Goal: Information Seeking & Learning: Learn about a topic

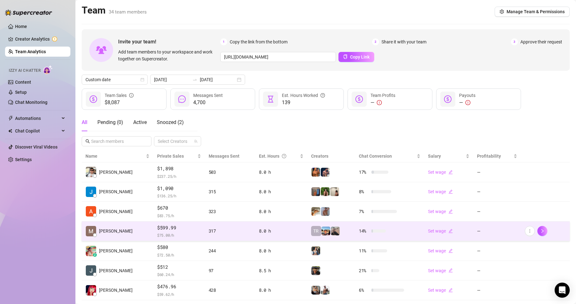
scroll to position [92, 0]
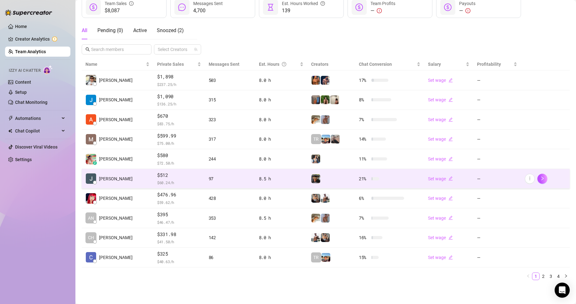
click at [140, 175] on td "[PERSON_NAME]" at bounding box center [118, 179] width 72 height 20
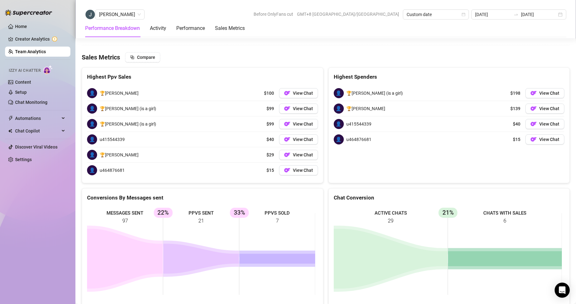
scroll to position [879, 0]
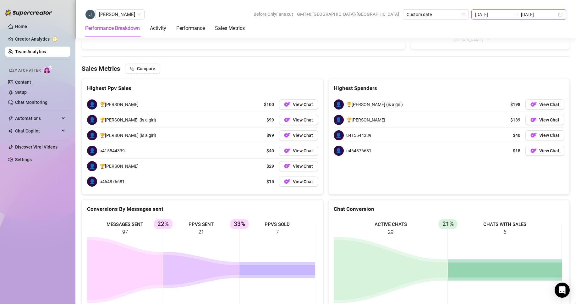
click at [493, 12] on input "[DATE]" at bounding box center [493, 14] width 36 height 7
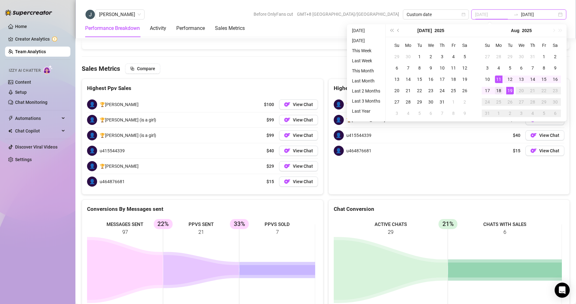
type input "[DATE]"
click at [501, 89] on div "18" at bounding box center [499, 91] width 8 height 8
type input "[DATE]"
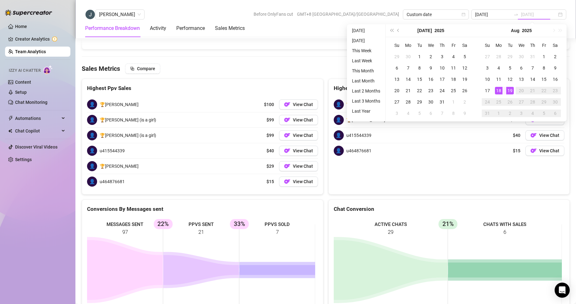
type input "[DATE]"
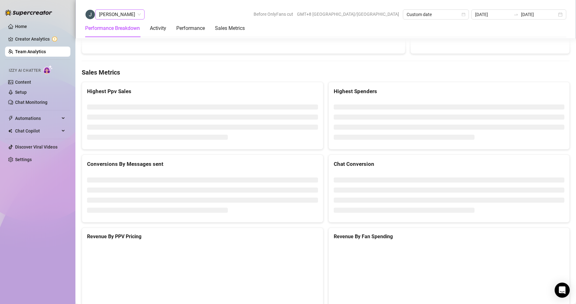
scroll to position [818, 0]
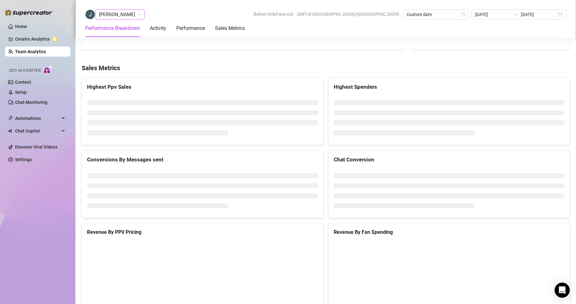
click at [118, 13] on span "[PERSON_NAME]" at bounding box center [120, 14] width 42 height 9
click at [116, 25] on div "[PERSON_NAME]" at bounding box center [134, 27] width 69 height 7
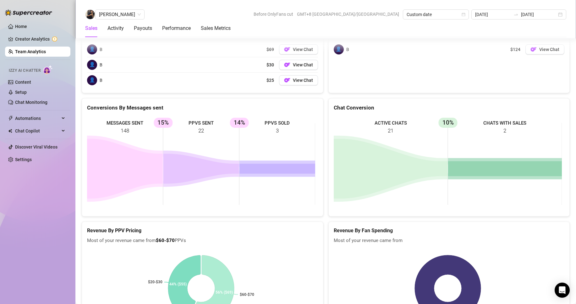
scroll to position [743, 0]
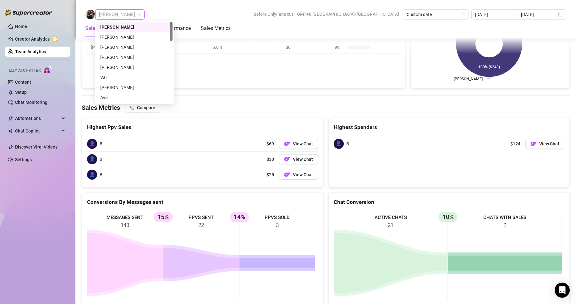
click at [107, 15] on span "[PERSON_NAME]" at bounding box center [120, 14] width 42 height 9
click at [115, 44] on div "[PERSON_NAME]" at bounding box center [134, 47] width 69 height 7
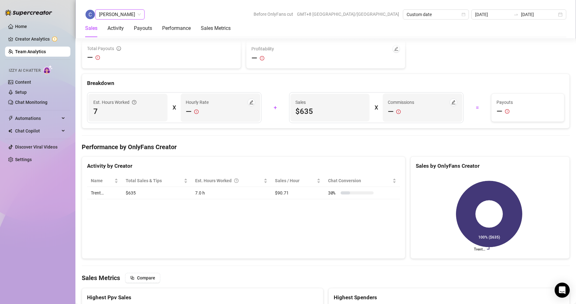
scroll to position [878, 0]
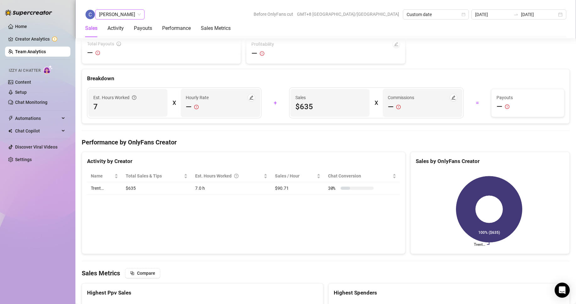
click at [110, 11] on span "[PERSON_NAME]" at bounding box center [120, 14] width 42 height 9
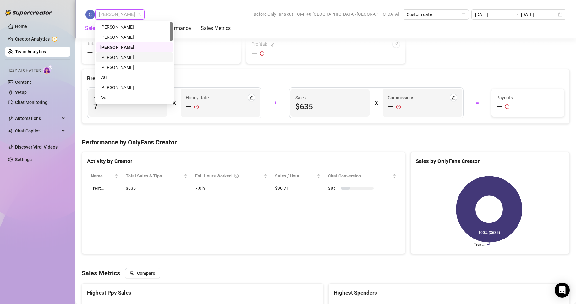
click at [115, 54] on div "[PERSON_NAME]" at bounding box center [134, 57] width 69 height 7
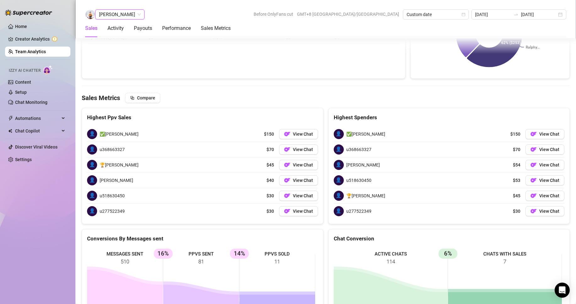
scroll to position [1045, 0]
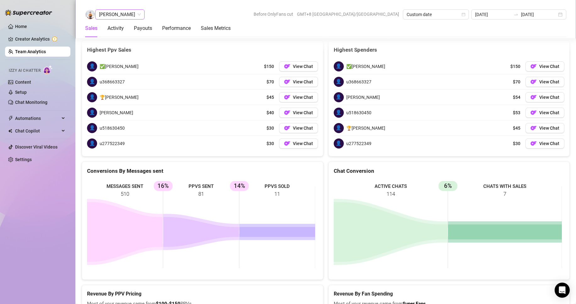
click at [110, 15] on span "[PERSON_NAME]" at bounding box center [120, 14] width 42 height 9
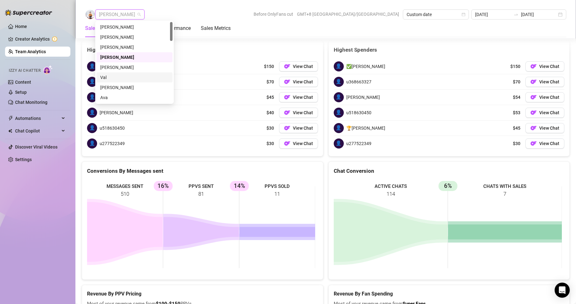
click at [105, 76] on div "Val" at bounding box center [134, 77] width 69 height 7
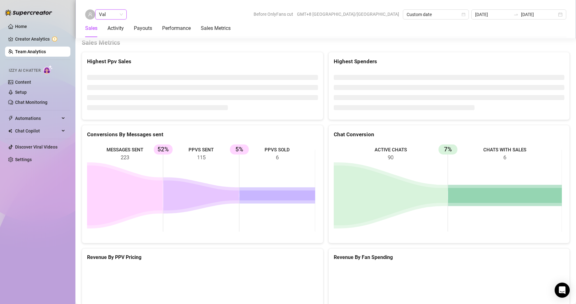
scroll to position [838, 0]
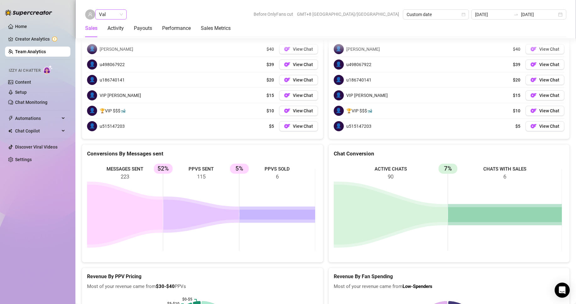
click at [108, 12] on span "Val" at bounding box center [111, 14] width 24 height 9
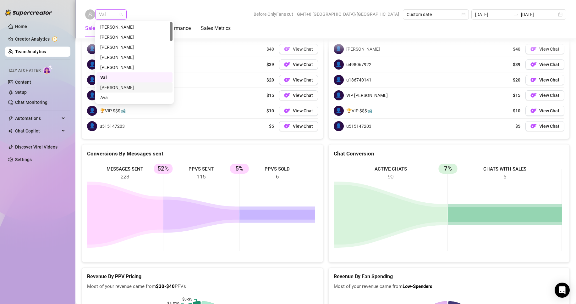
click at [107, 86] on div "[PERSON_NAME]" at bounding box center [134, 87] width 69 height 7
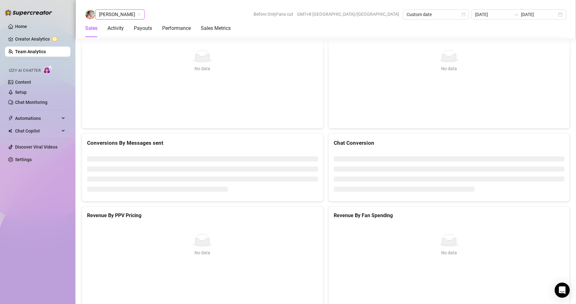
scroll to position [966, 0]
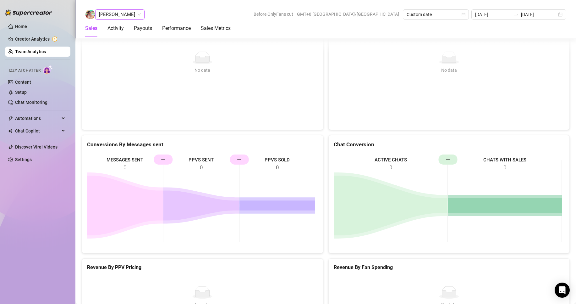
click at [113, 15] on span "[PERSON_NAME]" at bounding box center [120, 14] width 42 height 9
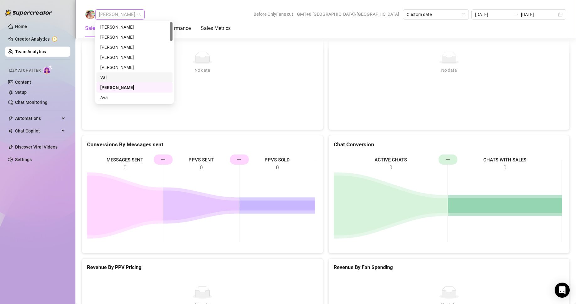
scroll to position [31, 0]
click at [112, 74] on div "[PERSON_NAME]" at bounding box center [134, 76] width 69 height 7
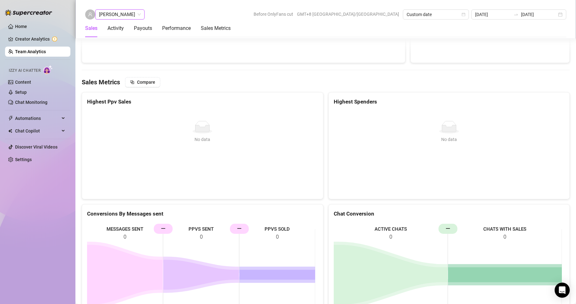
scroll to position [1066, 0]
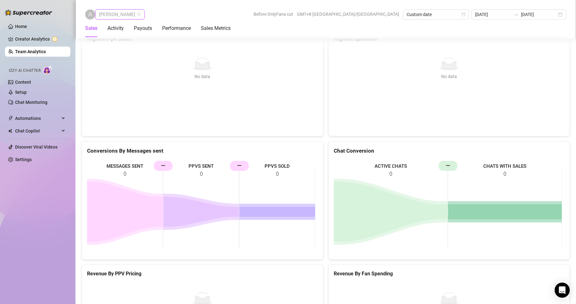
click at [120, 16] on span "[PERSON_NAME]" at bounding box center [120, 14] width 42 height 9
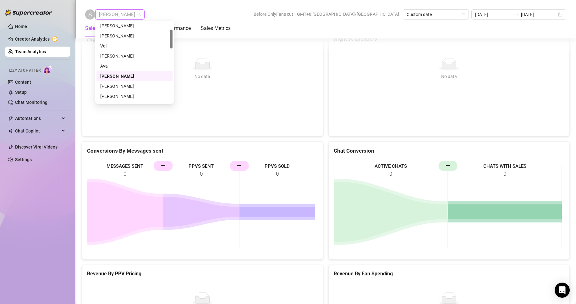
scroll to position [63, 0]
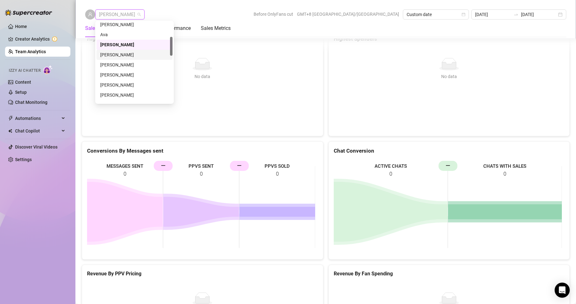
click at [113, 53] on div "[PERSON_NAME]" at bounding box center [134, 54] width 69 height 7
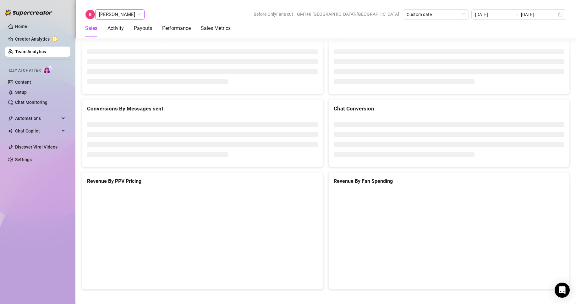
scroll to position [838, 0]
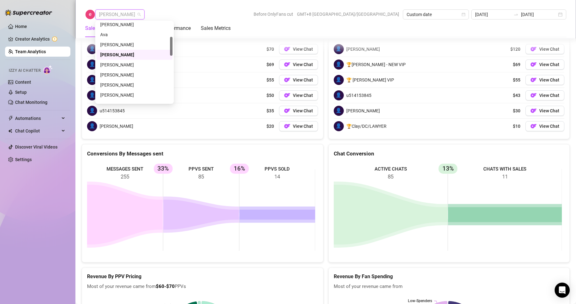
click at [111, 14] on span "[PERSON_NAME]" at bounding box center [120, 14] width 42 height 9
click at [111, 64] on div "[PERSON_NAME]" at bounding box center [134, 64] width 69 height 7
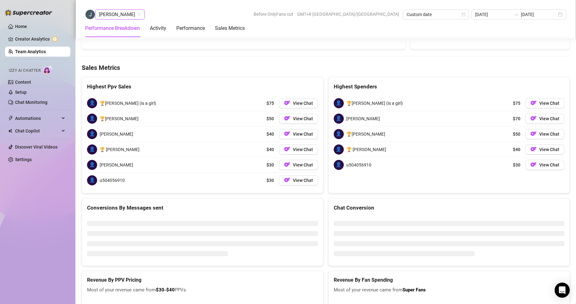
scroll to position [880, 0]
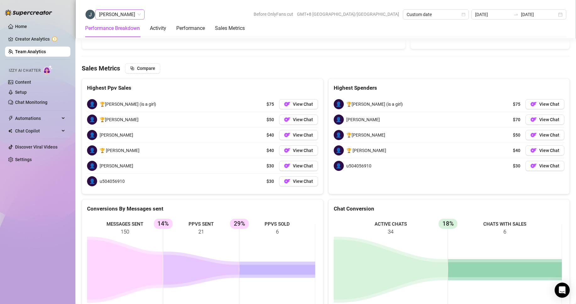
click at [122, 19] on span "[PERSON_NAME]" at bounding box center [120, 14] width 42 height 9
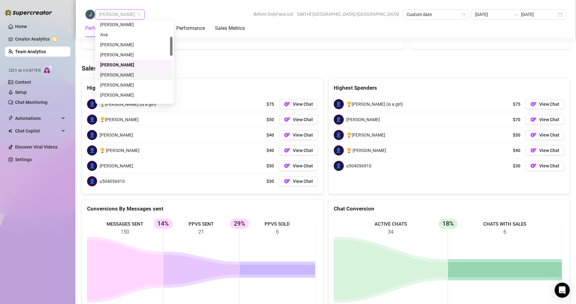
click at [113, 74] on div "[PERSON_NAME]" at bounding box center [134, 74] width 69 height 7
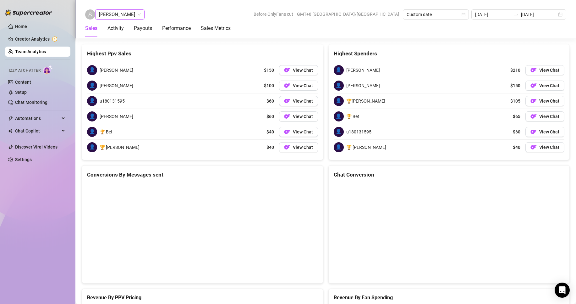
scroll to position [962, 0]
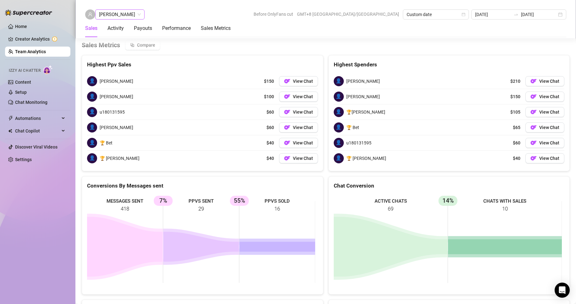
click at [118, 15] on span "[PERSON_NAME]" at bounding box center [120, 14] width 42 height 9
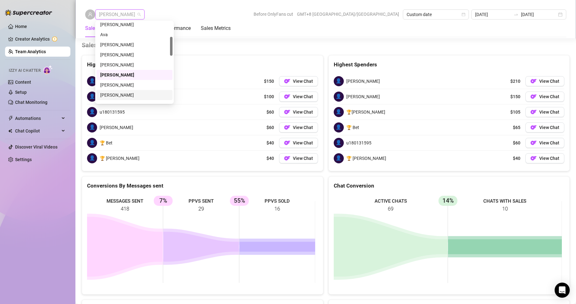
click at [111, 94] on div "[PERSON_NAME]" at bounding box center [134, 94] width 69 height 7
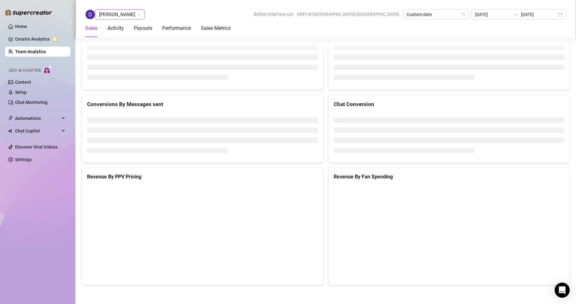
click at [111, 14] on span "[PERSON_NAME]" at bounding box center [120, 14] width 42 height 9
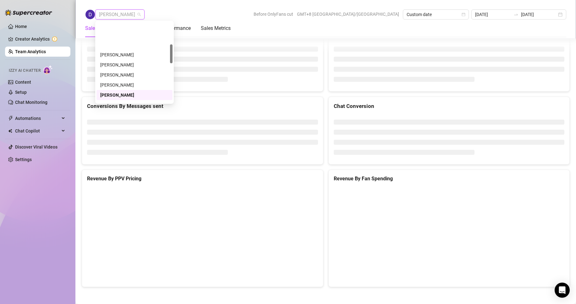
scroll to position [94, 0]
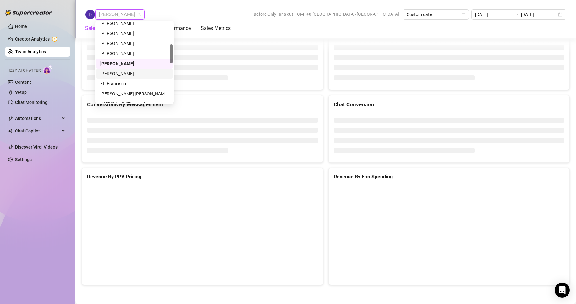
click at [113, 75] on div "[PERSON_NAME]" at bounding box center [134, 73] width 69 height 7
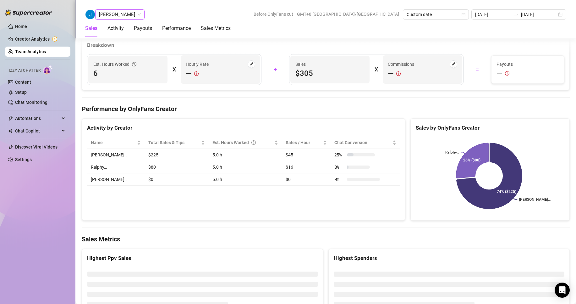
scroll to position [1000, 0]
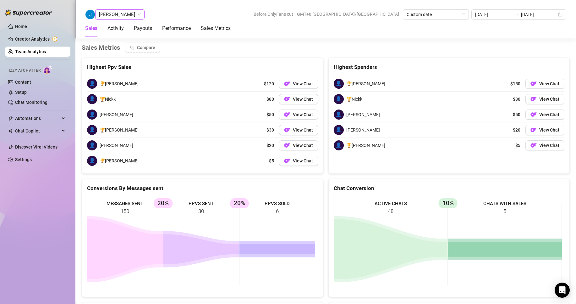
click at [102, 9] on div "[PERSON_NAME] Before OnlyFans cut GMT+8 [GEOGRAPHIC_DATA]/[GEOGRAPHIC_DATA] Cus…" at bounding box center [325, 19] width 501 height 38
click at [109, 16] on span "[PERSON_NAME]" at bounding box center [120, 14] width 42 height 9
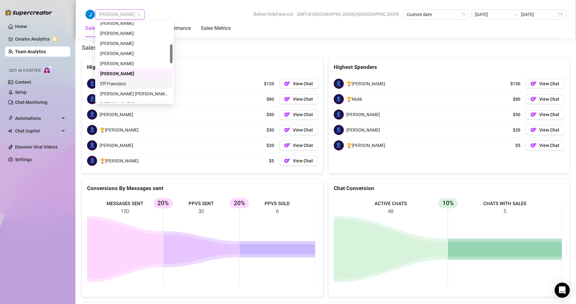
click at [113, 86] on div "Eff Francisco" at bounding box center [134, 83] width 69 height 7
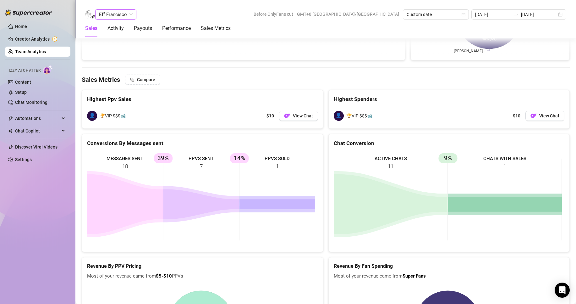
scroll to position [939, 0]
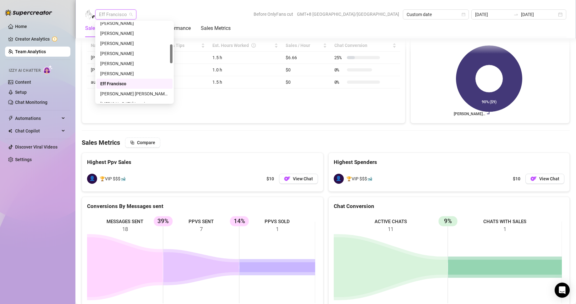
click at [111, 12] on span "Eff Francisco" at bounding box center [116, 14] width 34 height 9
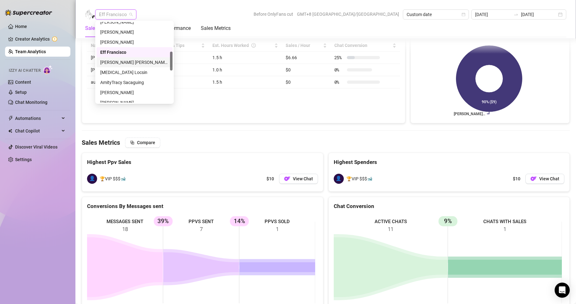
click at [114, 61] on div "[PERSON_NAME] [PERSON_NAME] Tarcena" at bounding box center [134, 62] width 69 height 7
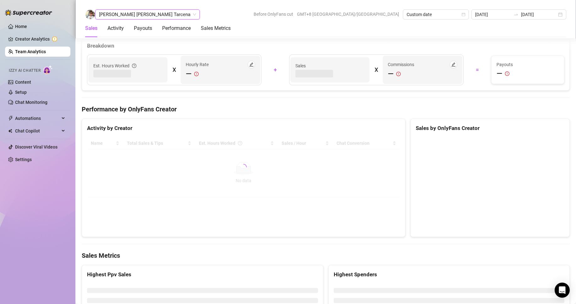
scroll to position [903, 0]
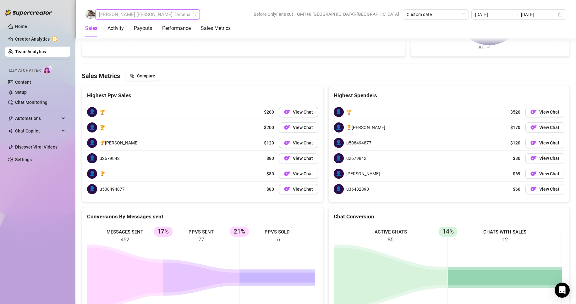
click at [116, 16] on span "[PERSON_NAME] [PERSON_NAME] Tarcena" at bounding box center [147, 14] width 97 height 9
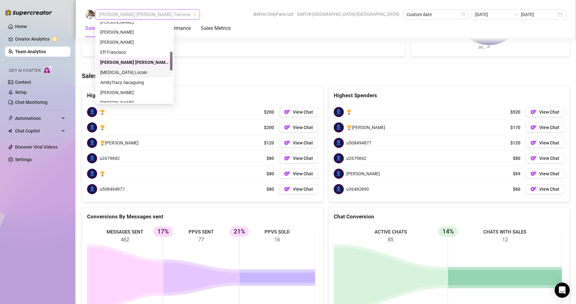
click at [113, 72] on div "[MEDICAL_DATA] Locsin" at bounding box center [134, 72] width 69 height 7
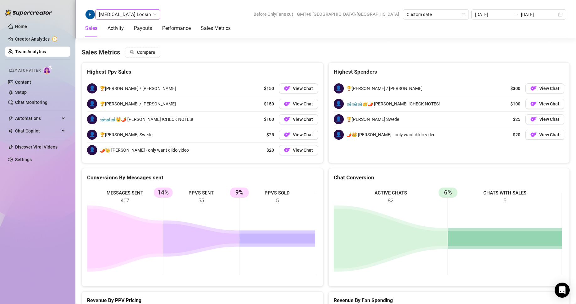
scroll to position [981, 0]
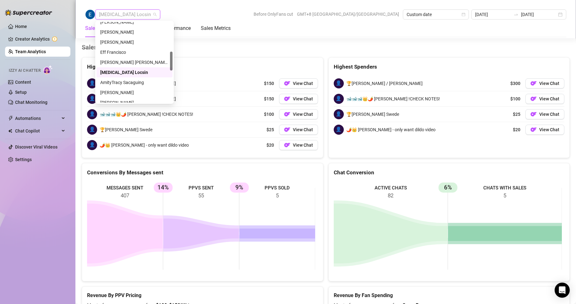
click at [108, 15] on span "[MEDICAL_DATA] Locsin" at bounding box center [128, 14] width 58 height 9
click at [119, 81] on div "AmityTracy Sacaguing" at bounding box center [134, 82] width 69 height 7
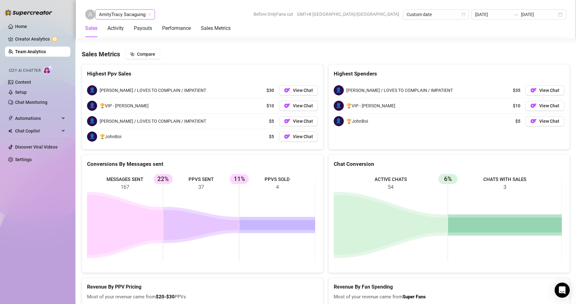
scroll to position [838, 0]
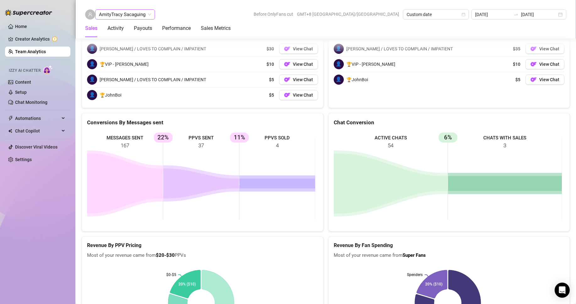
click at [122, 15] on span "AmityTracy Sacaguing" at bounding box center [125, 14] width 52 height 9
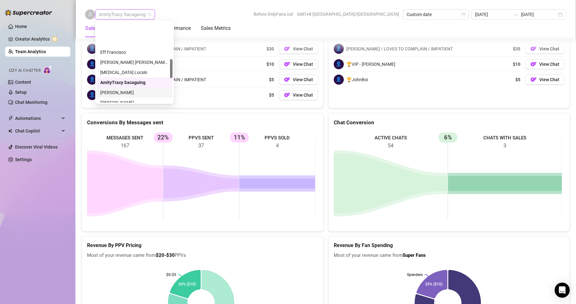
scroll to position [157, 0]
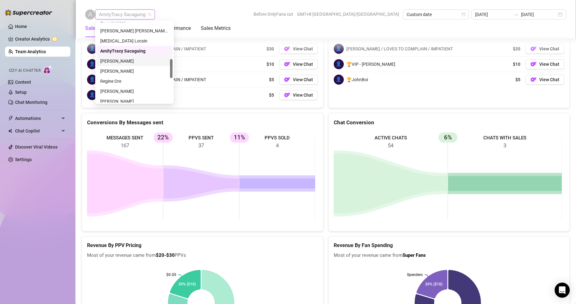
click at [118, 61] on div "[PERSON_NAME]" at bounding box center [134, 61] width 69 height 7
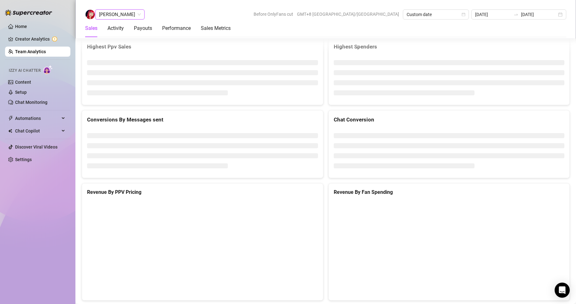
click at [122, 17] on span "[PERSON_NAME]" at bounding box center [120, 14] width 42 height 9
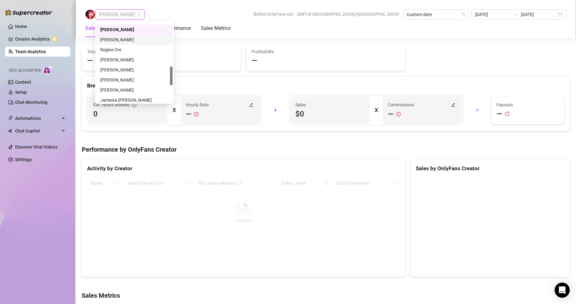
scroll to position [999, 0]
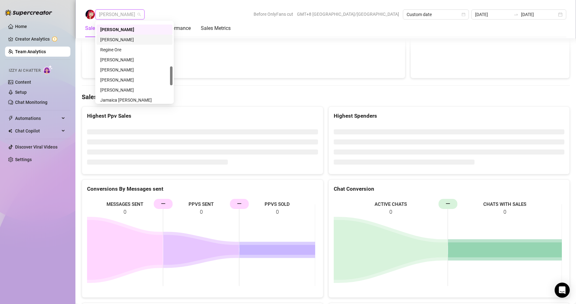
click at [179, 12] on div "[PERSON_NAME] Before OnlyFans cut GMT+8 [GEOGRAPHIC_DATA]/[GEOGRAPHIC_DATA] Cus…" at bounding box center [325, 14] width 481 height 10
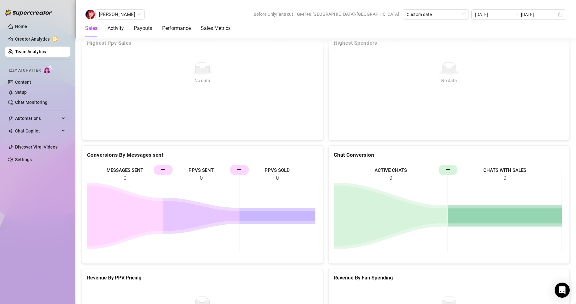
scroll to position [1031, 0]
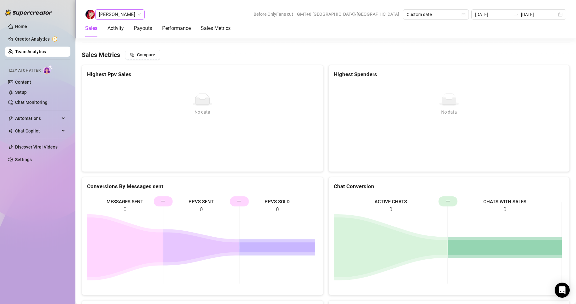
click at [123, 16] on span "[PERSON_NAME]" at bounding box center [120, 14] width 42 height 9
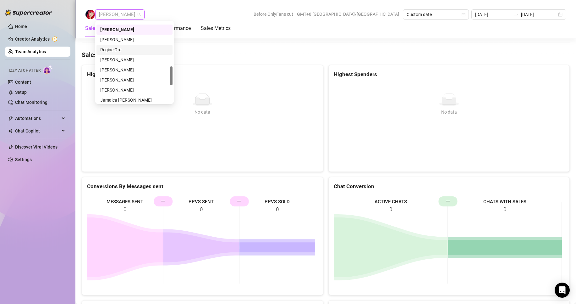
click at [114, 48] on div "Regine Ore" at bounding box center [134, 49] width 69 height 7
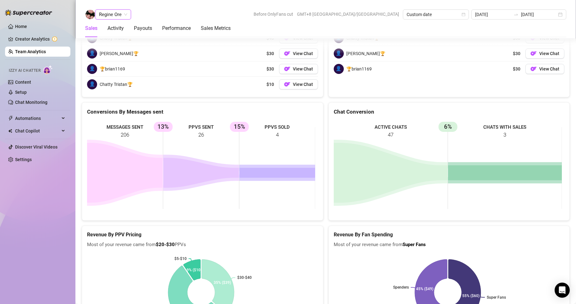
scroll to position [838, 0]
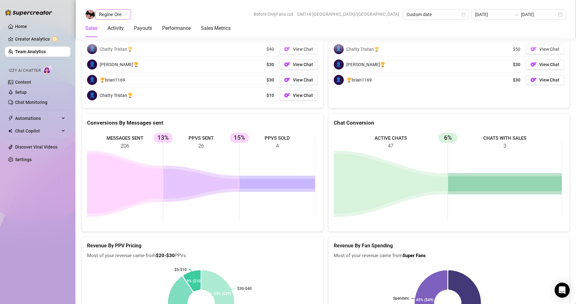
click at [112, 12] on span "Regine Ore" at bounding box center [113, 14] width 28 height 9
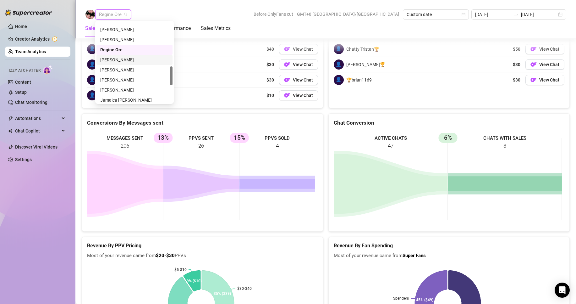
click at [115, 57] on div "[PERSON_NAME]" at bounding box center [134, 59] width 69 height 7
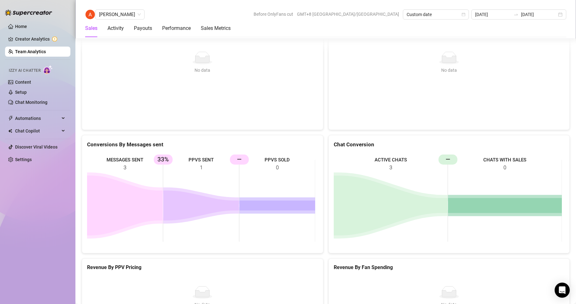
scroll to position [1012, 0]
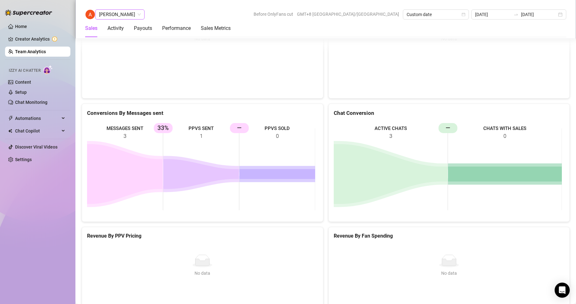
click at [125, 14] on span "[PERSON_NAME]" at bounding box center [120, 14] width 42 height 9
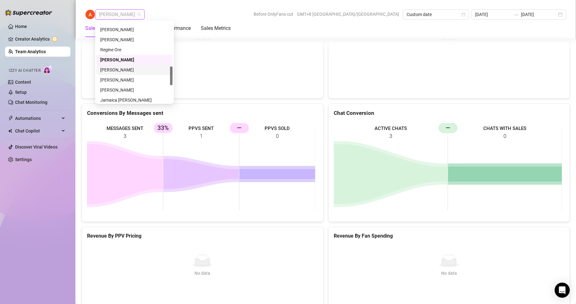
click at [115, 70] on div "[PERSON_NAME]" at bounding box center [134, 69] width 69 height 7
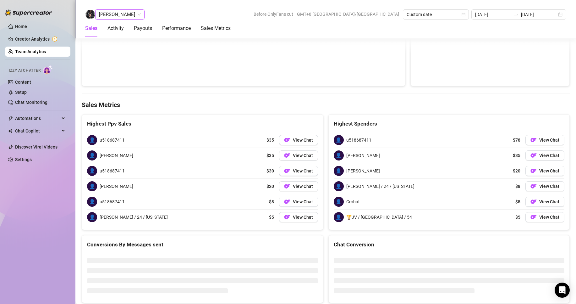
scroll to position [976, 0]
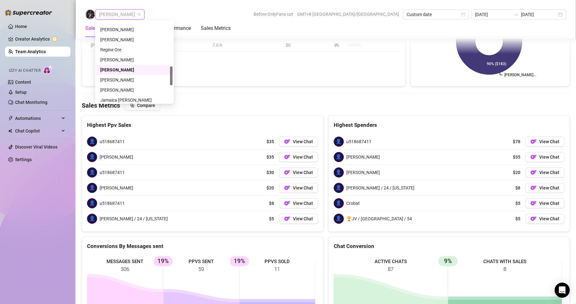
click at [118, 13] on span "[PERSON_NAME]" at bounding box center [120, 14] width 42 height 9
click at [111, 89] on div "[PERSON_NAME]" at bounding box center [134, 89] width 69 height 7
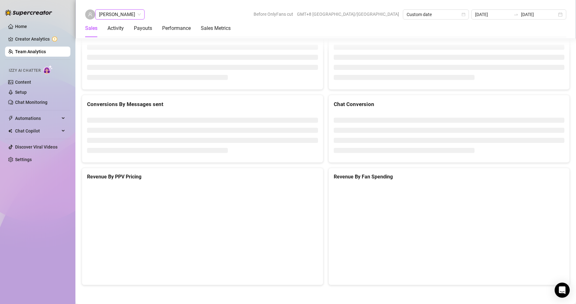
click at [121, 15] on span "[PERSON_NAME]" at bounding box center [120, 14] width 42 height 9
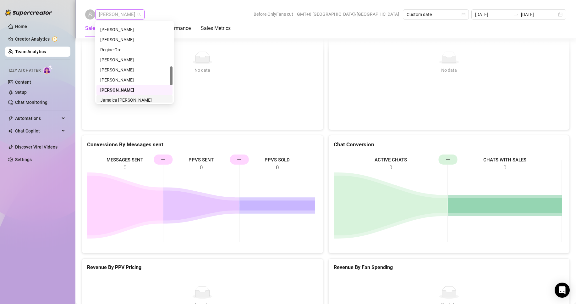
click at [117, 99] on div "Jamaica [PERSON_NAME]" at bounding box center [134, 99] width 69 height 7
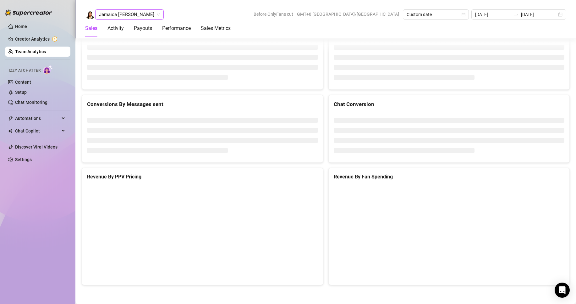
scroll to position [788, 0]
click at [121, 16] on span "Jamaica [PERSON_NAME]" at bounding box center [129, 14] width 61 height 9
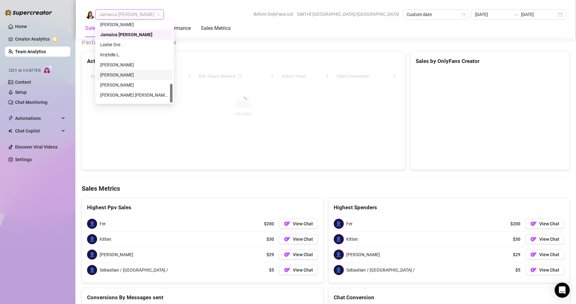
scroll to position [261, 0]
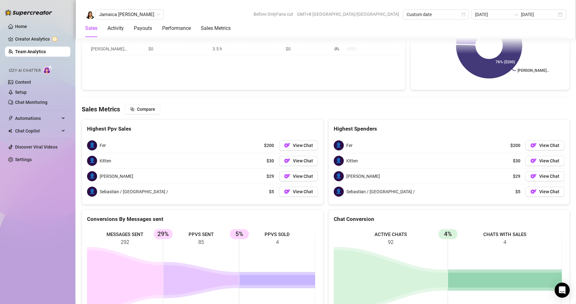
click at [223, 13] on div "Jamaica [PERSON_NAME] Before OnlyFans cut GMT+8 [GEOGRAPHIC_DATA]/[GEOGRAPHIC_D…" at bounding box center [325, 14] width 481 height 10
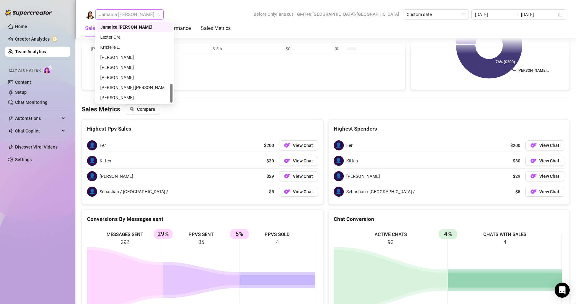
click at [123, 15] on span "Jamaica [PERSON_NAME]" at bounding box center [129, 14] width 61 height 9
click at [109, 36] on div "Lexter Ore" at bounding box center [134, 37] width 69 height 7
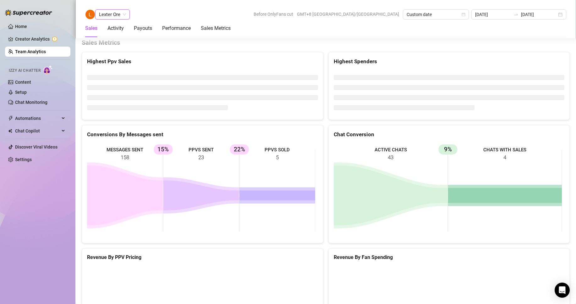
scroll to position [838, 0]
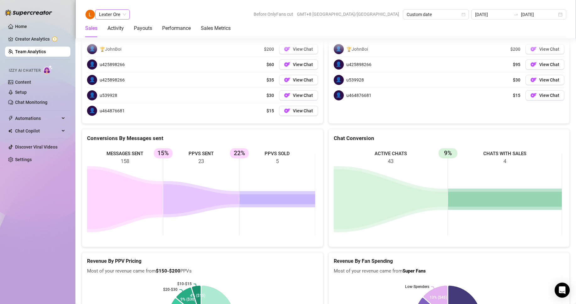
click at [113, 12] on span "Lexter Ore" at bounding box center [112, 14] width 27 height 9
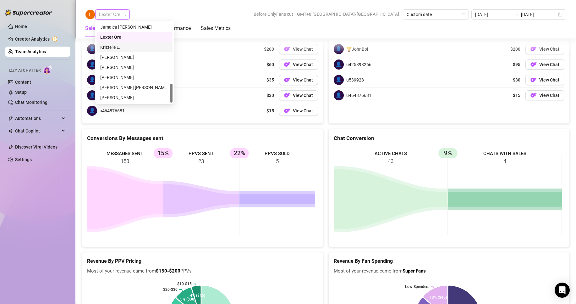
click at [111, 45] on div "Kriztelle L." at bounding box center [134, 47] width 69 height 7
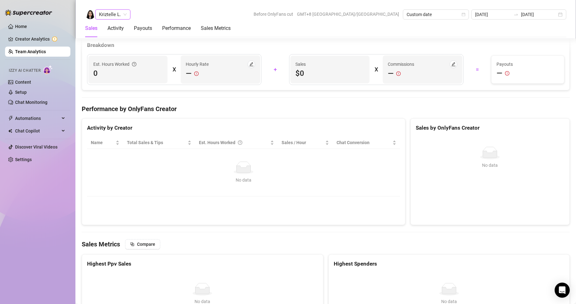
scroll to position [1019, 0]
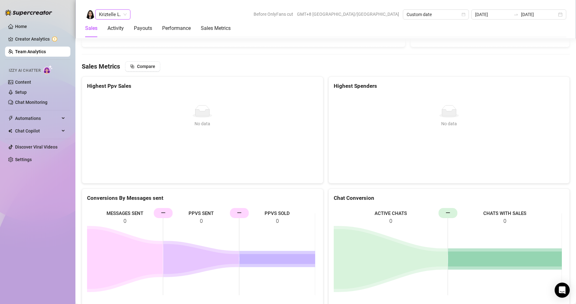
click at [111, 14] on span "Kriztelle L." at bounding box center [113, 14] width 28 height 9
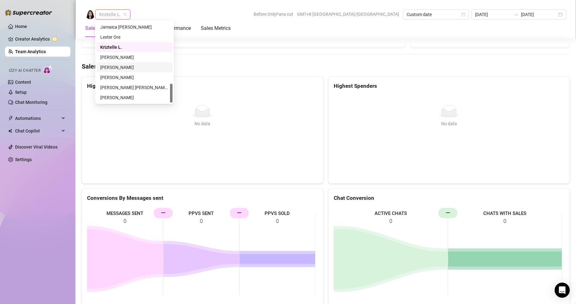
click at [119, 67] on div "[PERSON_NAME]" at bounding box center [134, 67] width 69 height 7
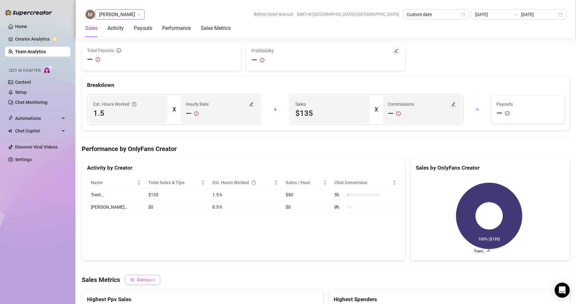
scroll to position [742, 0]
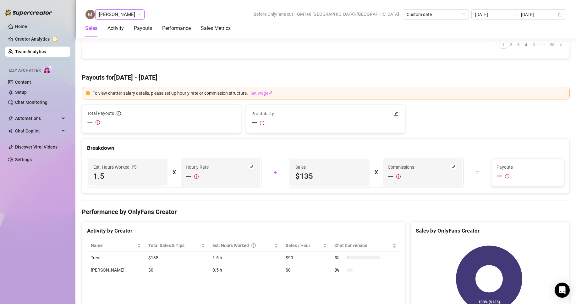
click at [111, 13] on span "[PERSON_NAME]" at bounding box center [120, 14] width 42 height 9
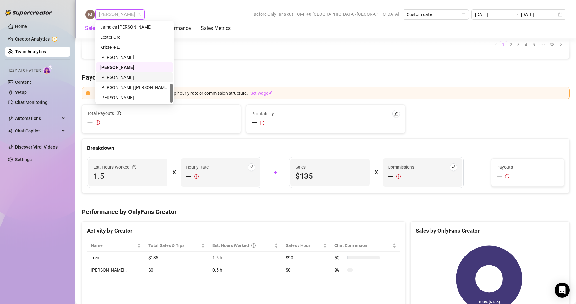
click at [112, 77] on div "[PERSON_NAME]" at bounding box center [134, 77] width 69 height 7
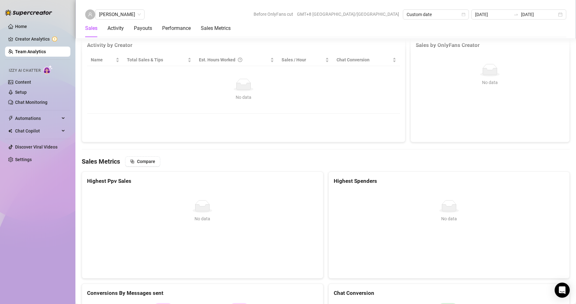
scroll to position [966, 0]
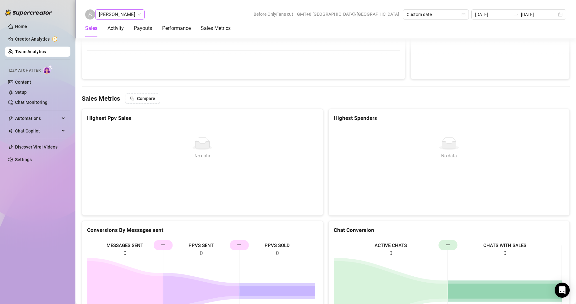
drag, startPoint x: 111, startPoint y: 15, endPoint x: 111, endPoint y: 18, distance: 3.2
click at [111, 15] on span "[PERSON_NAME]" at bounding box center [120, 14] width 42 height 9
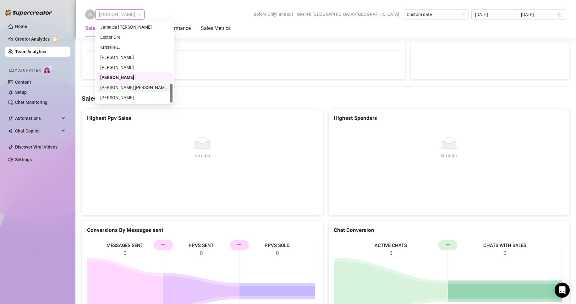
click at [123, 87] on div "[PERSON_NAME] [PERSON_NAME] Tayre" at bounding box center [134, 87] width 69 height 7
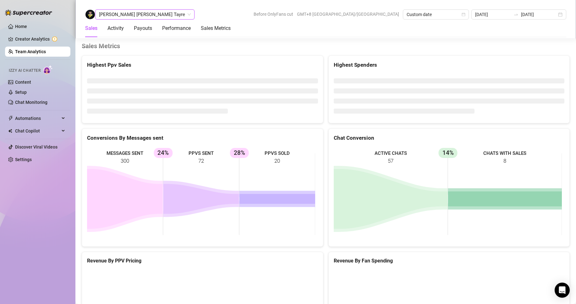
scroll to position [834, 0]
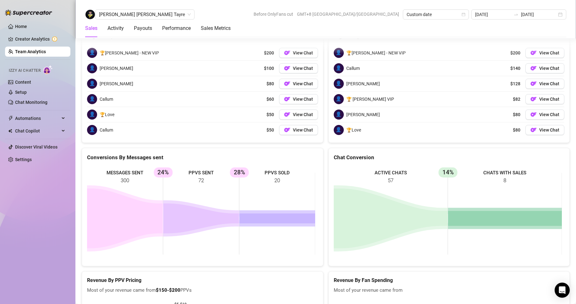
click at [28, 49] on link "Team Analytics" at bounding box center [30, 51] width 31 height 5
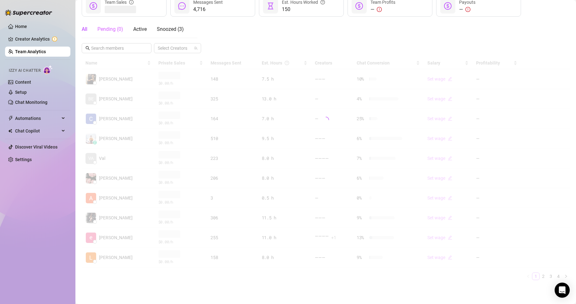
click at [105, 14] on div "Team Sales" at bounding box center [124, 5] width 85 height 21
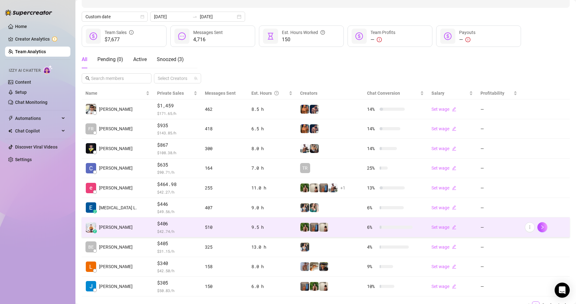
scroll to position [92, 0]
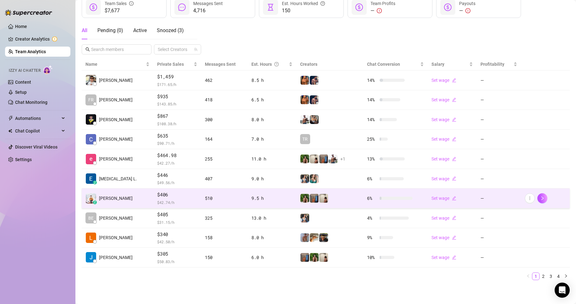
click at [138, 196] on td "z [PERSON_NAME]" at bounding box center [118, 198] width 72 height 20
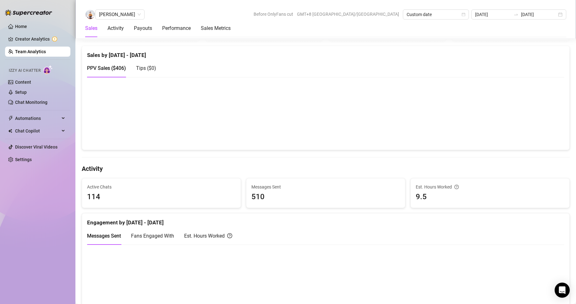
scroll to position [314, 0]
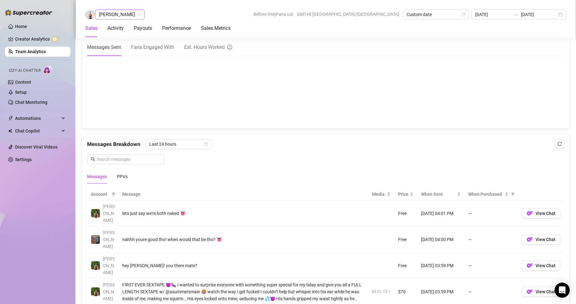
click at [108, 14] on span "[PERSON_NAME]" at bounding box center [120, 14] width 42 height 9
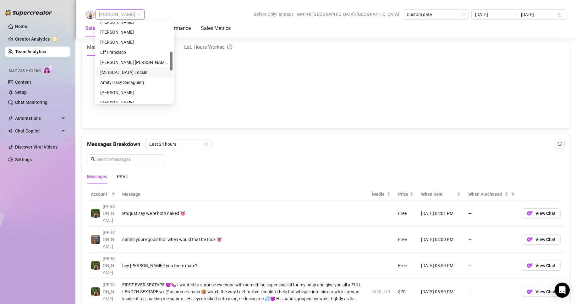
scroll to position [94, 0]
click at [118, 83] on div "Eff Francisco" at bounding box center [134, 83] width 69 height 7
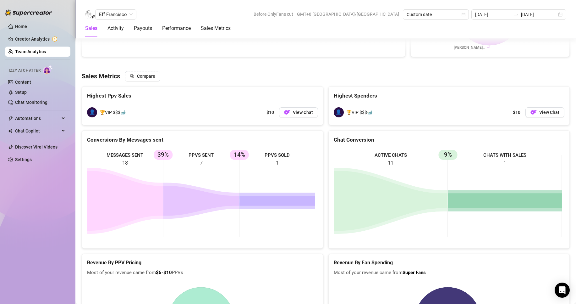
scroll to position [974, 0]
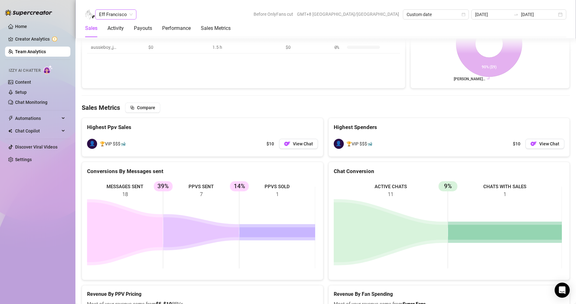
click at [112, 15] on span "Eff Francisco" at bounding box center [116, 14] width 34 height 9
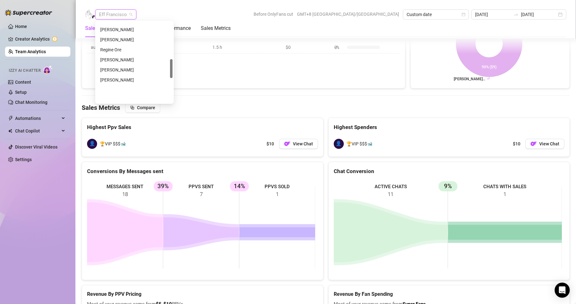
scroll to position [126, 0]
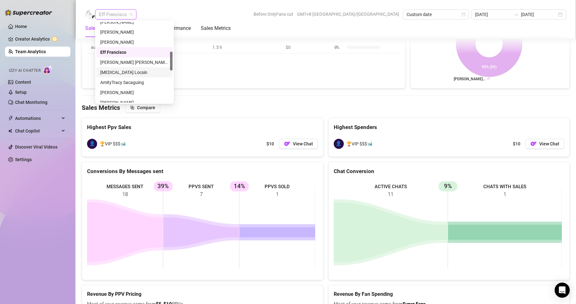
click at [113, 71] on div "[MEDICAL_DATA] Locsin" at bounding box center [134, 72] width 69 height 7
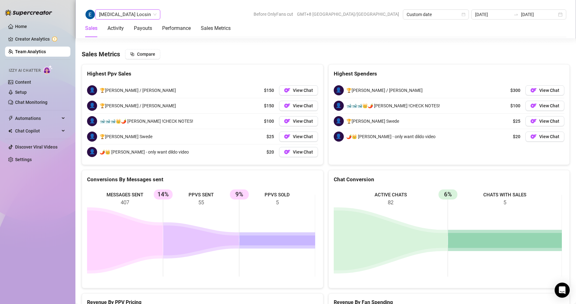
scroll to position [953, 0]
